Goal: Ask a question

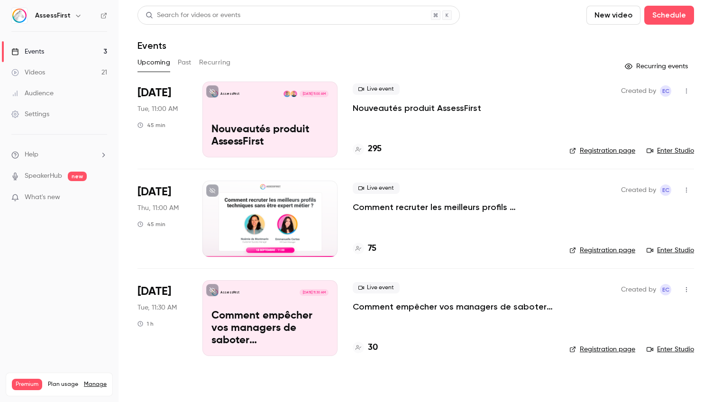
click at [184, 64] on button "Past" at bounding box center [185, 62] width 14 height 15
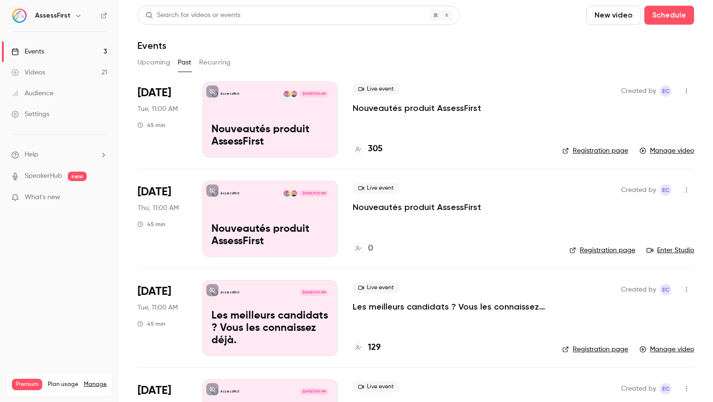
click at [382, 111] on p "Nouveautés produit AssessFirst" at bounding box center [417, 107] width 128 height 11
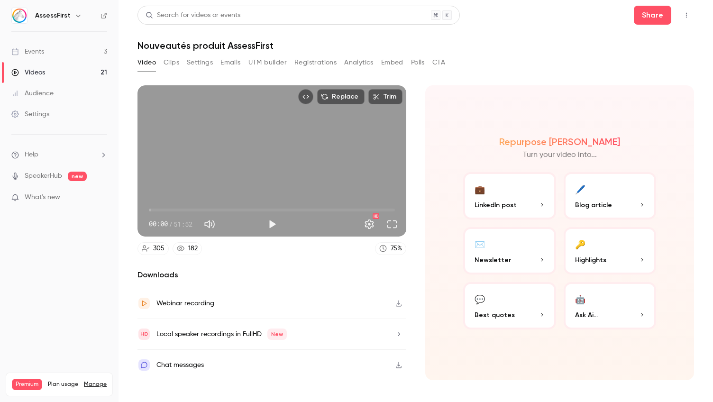
click at [570, 313] on button "🤖 Ask Ai..." at bounding box center [609, 305] width 93 height 47
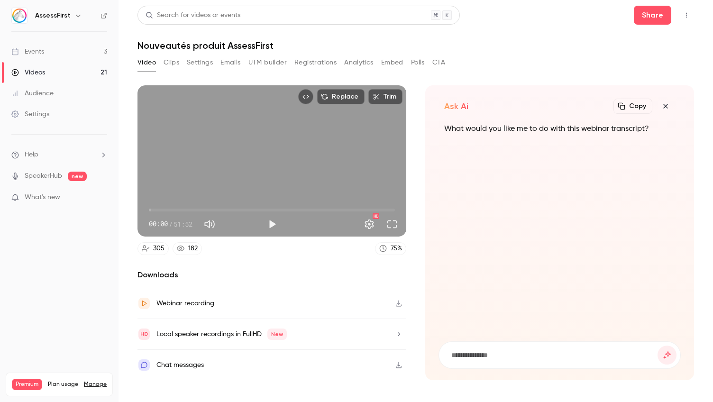
click at [511, 350] on input at bounding box center [553, 355] width 207 height 10
type input "**********"
click at [667, 354] on button "submit" at bounding box center [666, 354] width 19 height 19
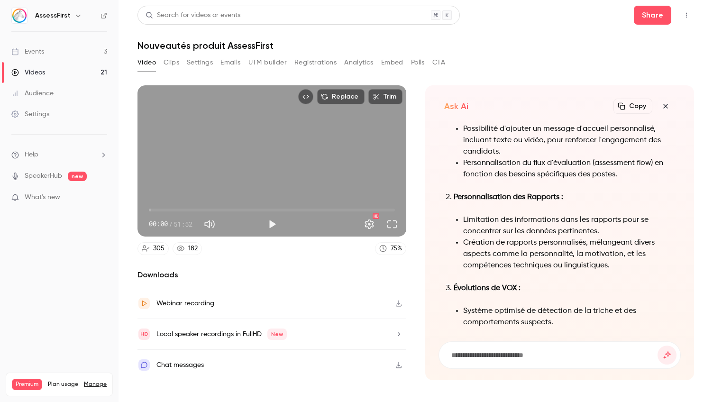
scroll to position [-300, 0]
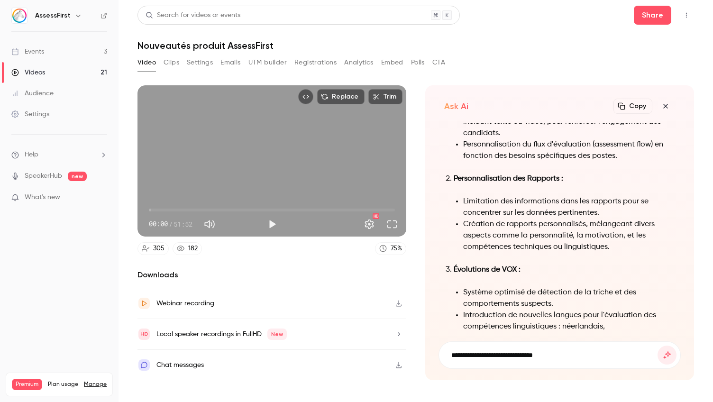
type input "**********"
click at [667, 354] on button "submit" at bounding box center [666, 354] width 19 height 19
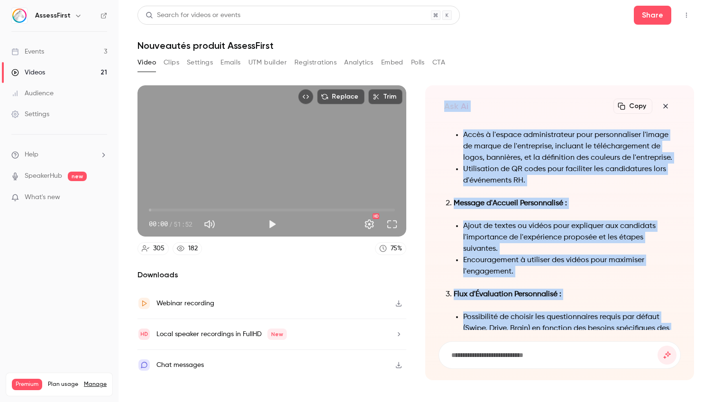
scroll to position [-989, 0]
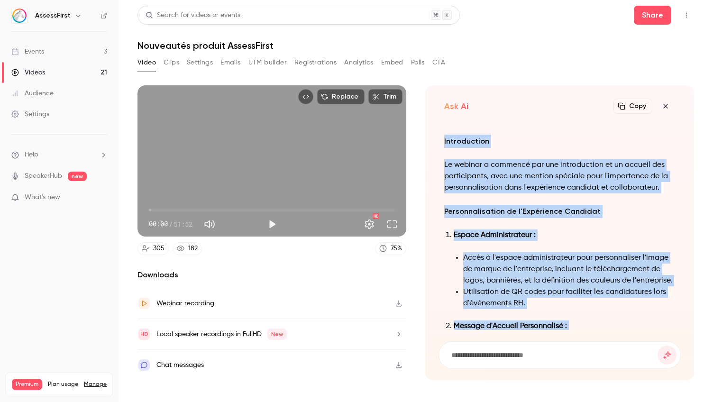
drag, startPoint x: 582, startPoint y: 315, endPoint x: 444, endPoint y: 150, distance: 214.6
copy div "Loremipsumdo Si ametcon a elitsedd eiu tem incididuntut la et dolorem ali enima…"
click at [395, 366] on icon "button" at bounding box center [399, 365] width 8 height 7
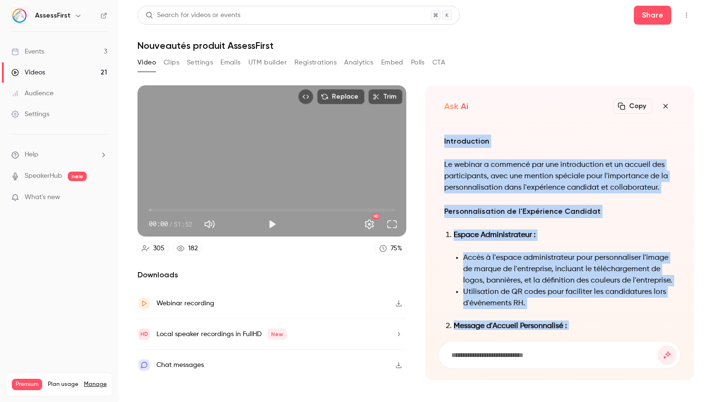
click at [309, 59] on button "Registrations" at bounding box center [315, 62] width 42 height 15
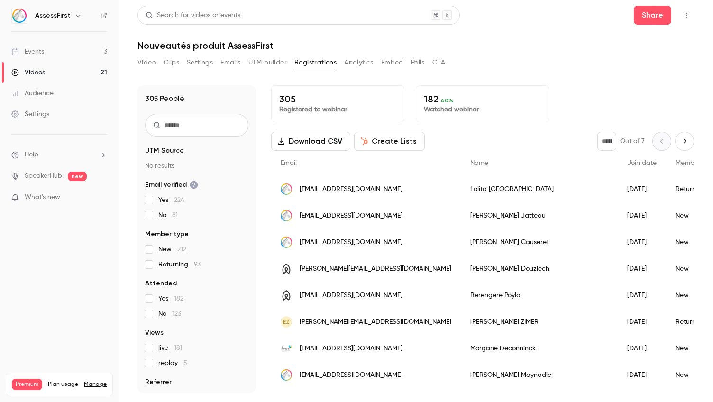
click at [211, 128] on input "text" at bounding box center [196, 125] width 103 height 23
type input "********"
